Goal: Task Accomplishment & Management: Use online tool/utility

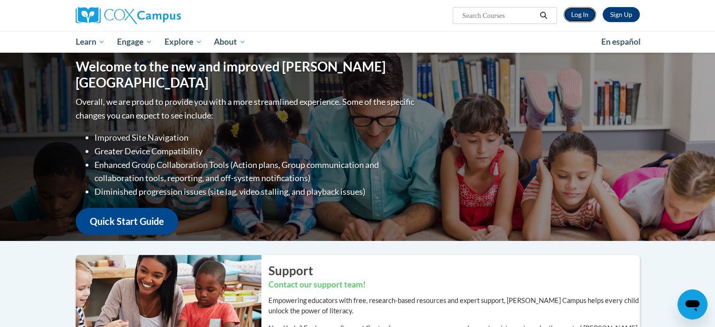
click at [583, 15] on link "Log In" at bounding box center [579, 14] width 32 height 15
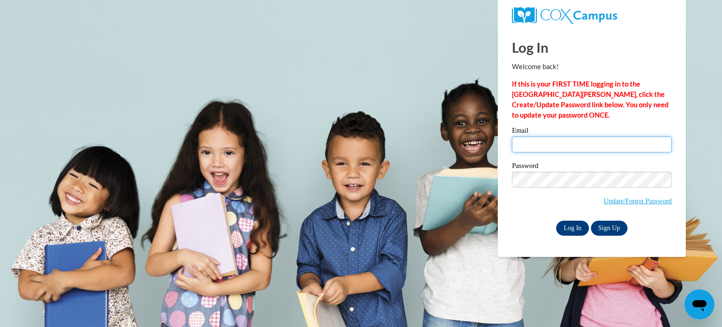
type input "enachtig@kusd.edu"
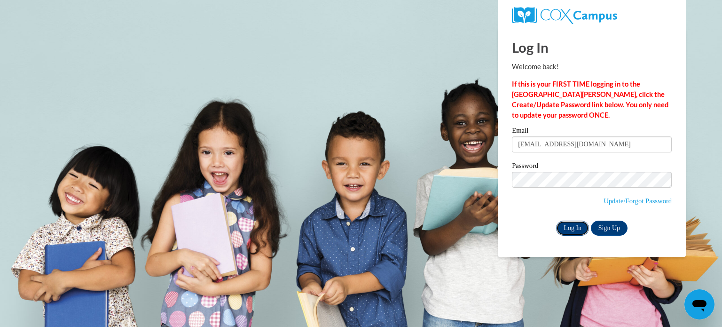
click at [575, 224] on input "Log In" at bounding box center [572, 227] width 33 height 15
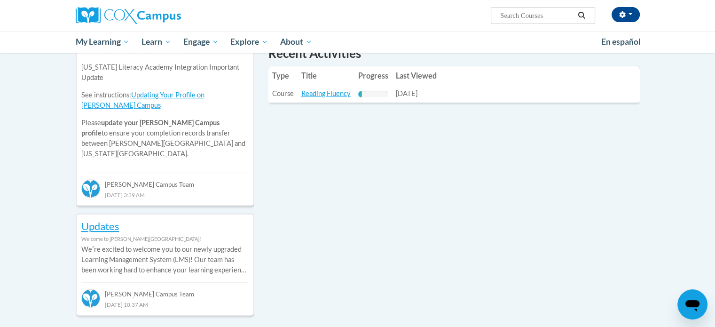
scroll to position [355, 0]
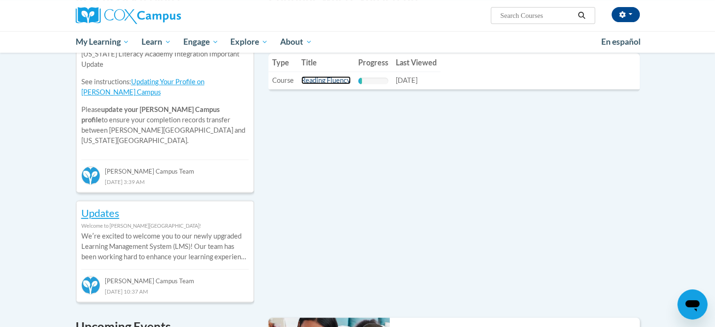
click at [318, 82] on link "Reading Fluency" at bounding box center [325, 80] width 49 height 8
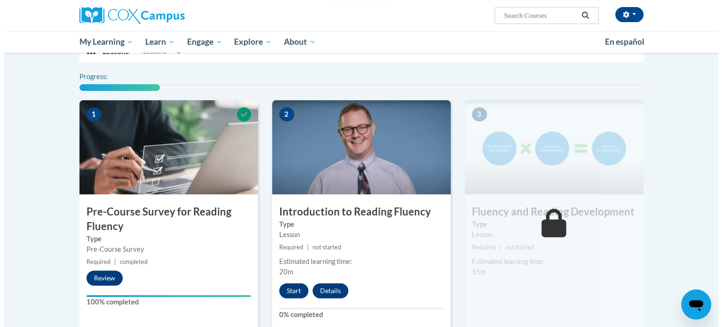
scroll to position [222, 0]
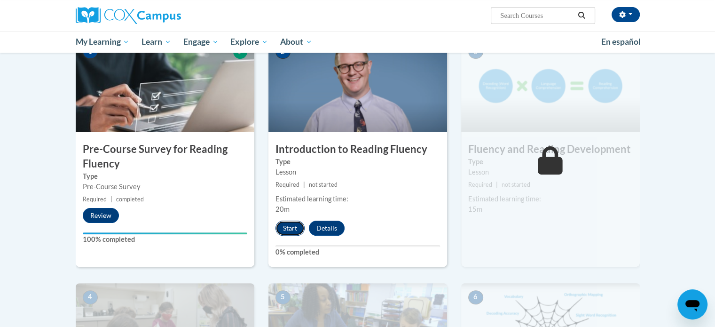
click at [288, 229] on button "Start" at bounding box center [289, 227] width 29 height 15
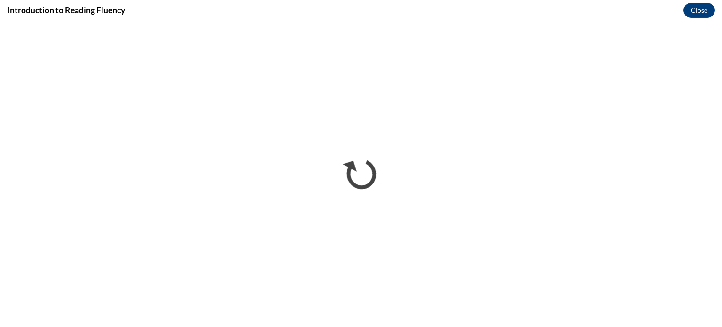
scroll to position [0, 0]
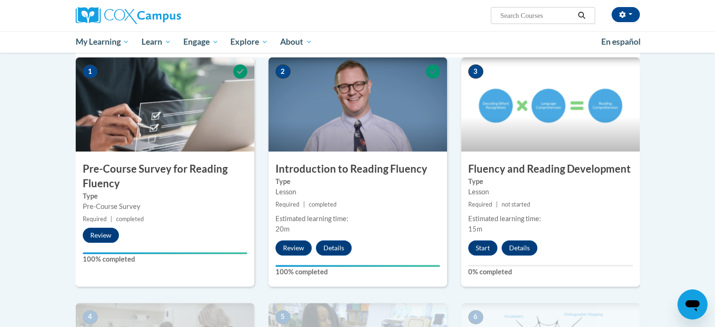
scroll to position [124, 0]
